Goal: Task Accomplishment & Management: Manage account settings

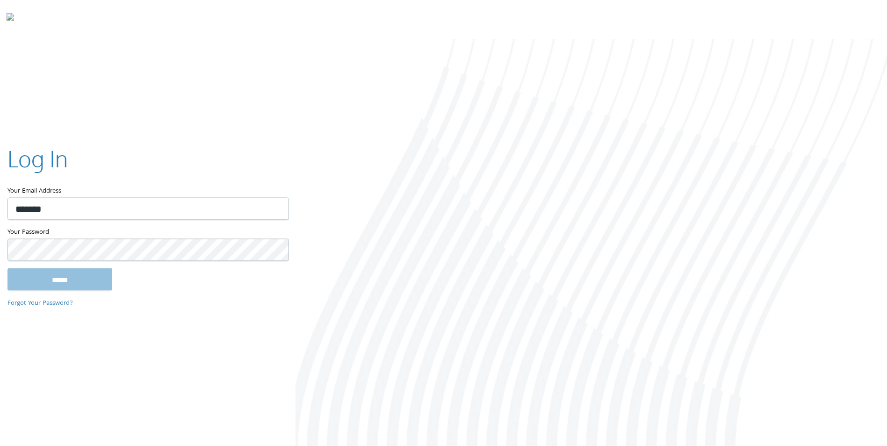
type input "**********"
click at [7, 268] on input "******" at bounding box center [59, 279] width 105 height 22
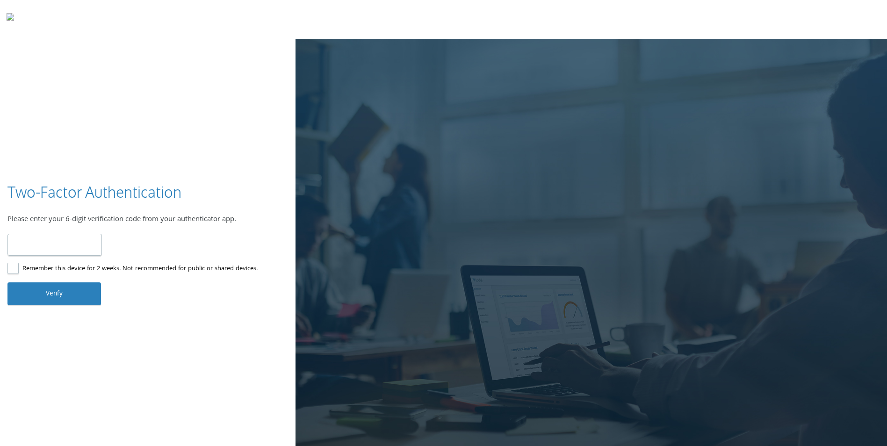
type input "******"
